Goal: Task Accomplishment & Management: Complete application form

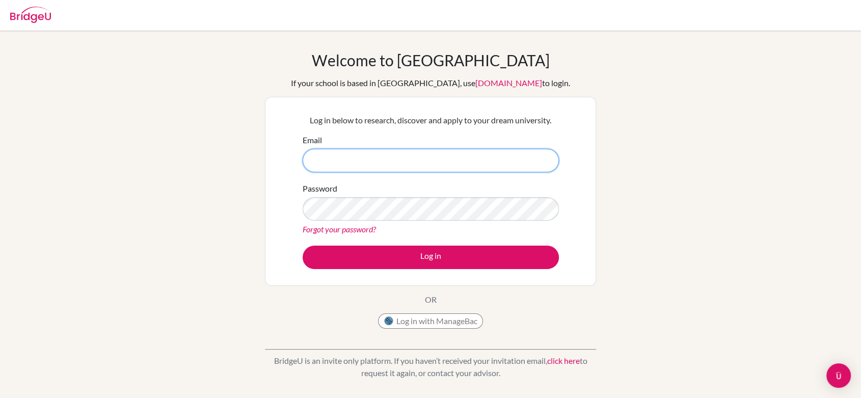
type input "aynur.mukhtarova@bakuoxfordschool.net"
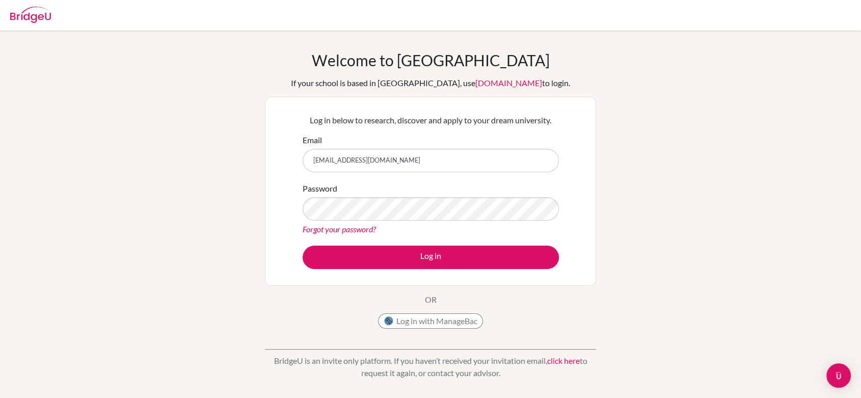
click at [779, 216] on div "Welcome to BridgeU If your school is based in China, use app.bridge-u.com.cn to…" at bounding box center [430, 217] width 861 height 333
click at [748, 94] on div "Welcome to BridgeU If your school is based in China, use app.bridge-u.com.cn to…" at bounding box center [430, 217] width 861 height 333
click at [9, 215] on div "Welcome to BridgeU If your school is based in China, use app.bridge-u.com.cn to…" at bounding box center [430, 217] width 861 height 333
